Goal: Purchase product/service

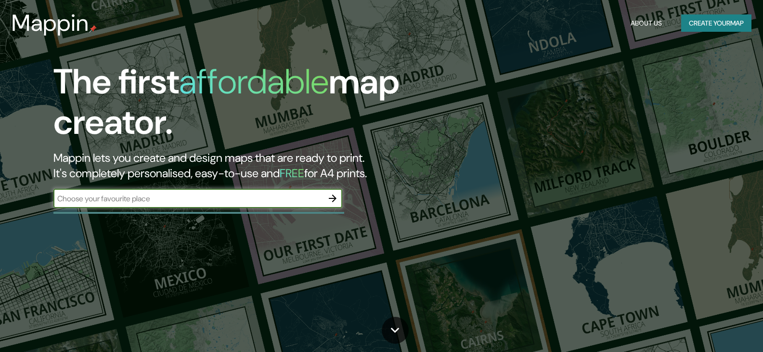
click at [171, 199] on input "text" at bounding box center [187, 198] width 269 height 11
type input "[GEOGRAPHIC_DATA] , [US_STATE]"
click at [329, 198] on icon "button" at bounding box center [333, 198] width 12 height 12
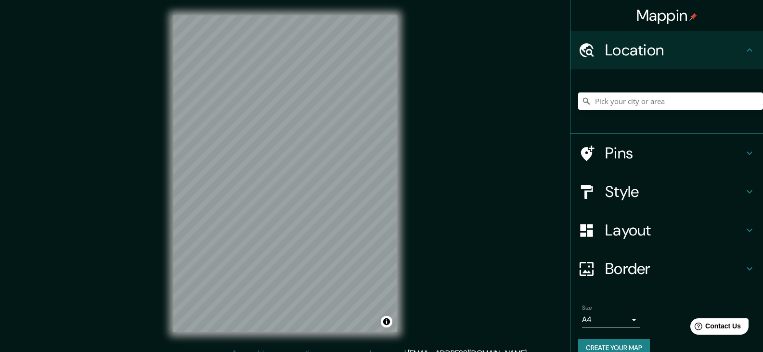
click at [532, 98] on div "Mappin Location Pins Style Layout Border Choose a border. Hint : you can make l…" at bounding box center [381, 181] width 763 height 363
click at [598, 106] on input "Pick your city or area" at bounding box center [670, 100] width 185 height 17
click at [590, 105] on input "Pick your city or area" at bounding box center [670, 100] width 185 height 17
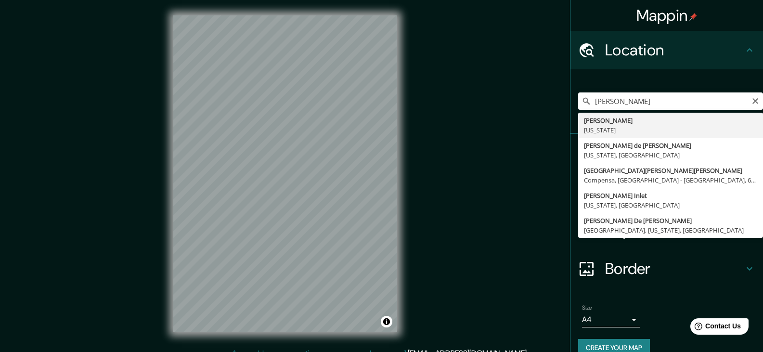
type input "[GEOGRAPHIC_DATA], [US_STATE]"
